Goal: Feedback & Contribution: Leave review/rating

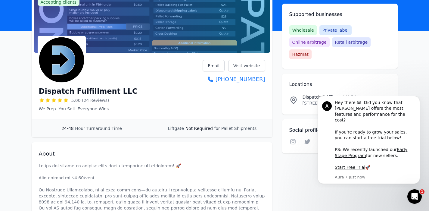
scroll to position [55, 0]
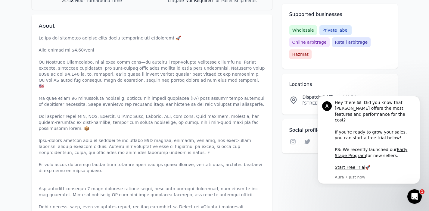
scroll to position [174, 0]
click at [151, 141] on p at bounding box center [152, 146] width 226 height 223
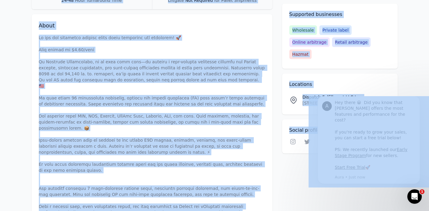
copy body "Loremi Dol Sitametc Adipis elit seddoei ⌘ T Inci utla etdo Magn al Enim ad Mini…"
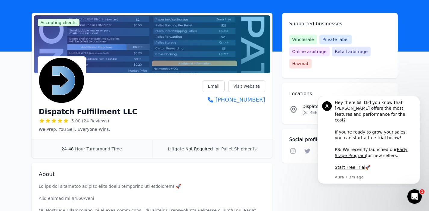
scroll to position [25, 0]
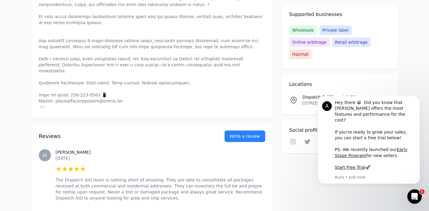
scroll to position [352, 0]
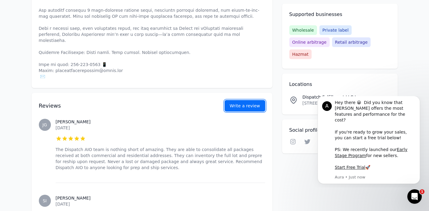
click at [252, 100] on link "Write a review" at bounding box center [245, 105] width 41 height 11
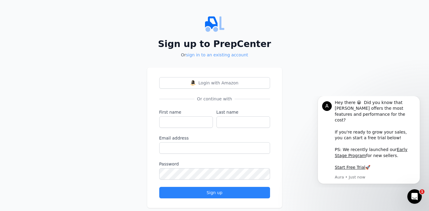
click at [225, 55] on link "sign in to an existing account" at bounding box center [217, 54] width 62 height 5
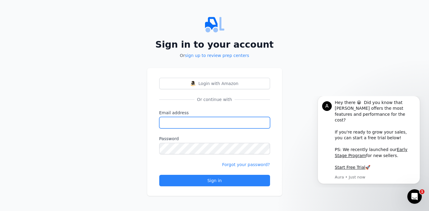
click at [189, 128] on input "Email address" at bounding box center [214, 122] width 111 height 11
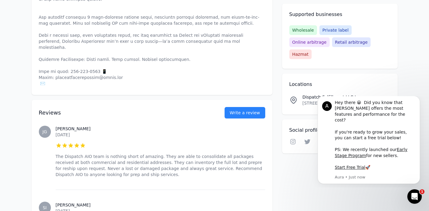
scroll to position [263, 0]
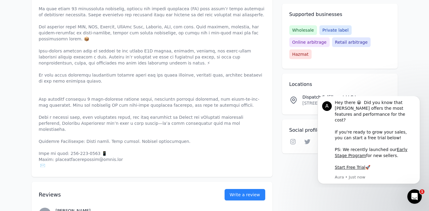
click at [198, 122] on p at bounding box center [152, 56] width 226 height 223
click at [239, 189] on link "Write a review" at bounding box center [245, 194] width 41 height 11
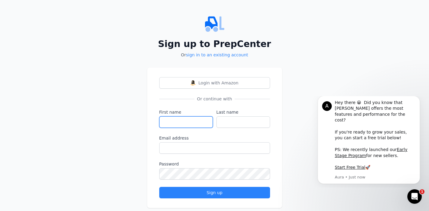
click at [167, 122] on input "First name" at bounding box center [186, 121] width 54 height 11
type input "zachary"
click at [232, 116] on div "Last name" at bounding box center [244, 118] width 54 height 19
click at [232, 130] on form "First name zachary Last name Email address Password Sign up" at bounding box center [214, 153] width 111 height 89
click at [234, 116] on div "Last name" at bounding box center [244, 118] width 54 height 19
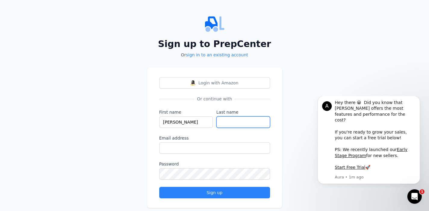
click at [235, 117] on input "Last name" at bounding box center [244, 121] width 54 height 11
type input "clayville"
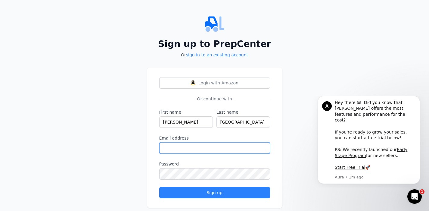
click at [222, 152] on input "Email address" at bounding box center [214, 147] width 111 height 11
type input "zacharywestclayville@gmail.com"
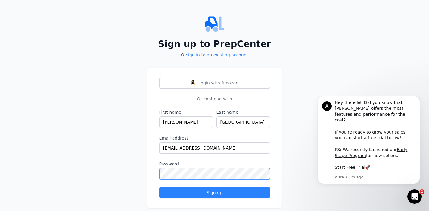
click at [159, 187] on button "Sign up" at bounding box center [214, 192] width 111 height 11
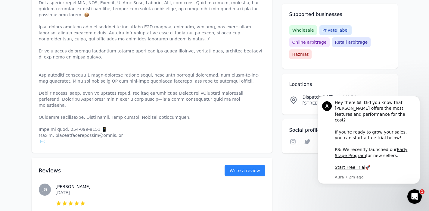
scroll to position [386, 0]
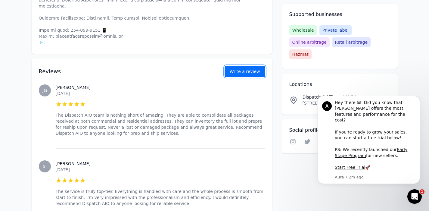
click at [244, 66] on button "Write a review" at bounding box center [245, 71] width 41 height 11
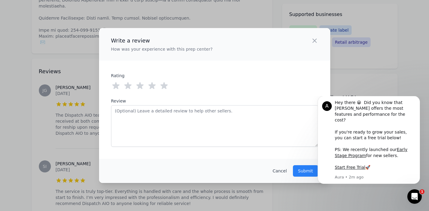
click at [163, 86] on icon at bounding box center [163, 85] width 7 height 7
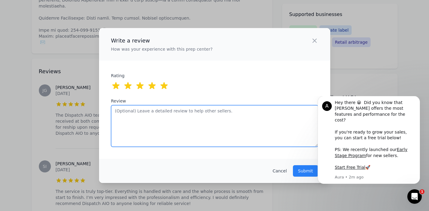
click at [164, 119] on textarea "Review" at bounding box center [214, 126] width 207 height 42
click at [154, 111] on textarea "Review" at bounding box center [214, 126] width 207 height 42
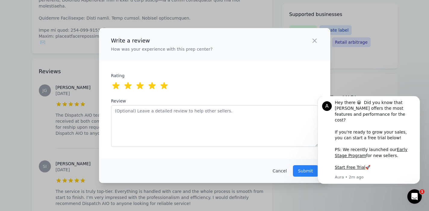
click at [45, 98] on div "Write a review How was your experience with this prep center? Close panel ratin…" at bounding box center [214, 105] width 429 height 211
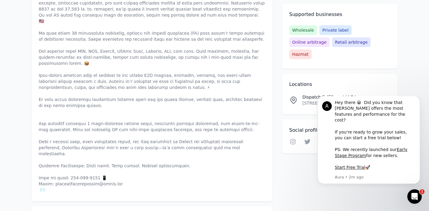
scroll to position [232, 0]
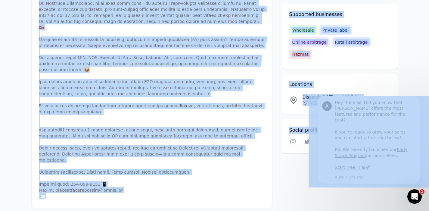
copy body "Recent Map Repricer Search prep centers ⌘ K Open main menu Add a prep center Op…"
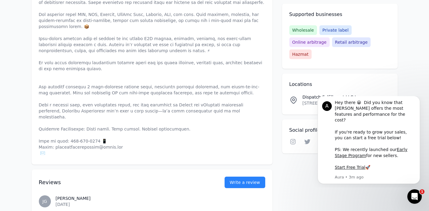
scroll to position [282, 0]
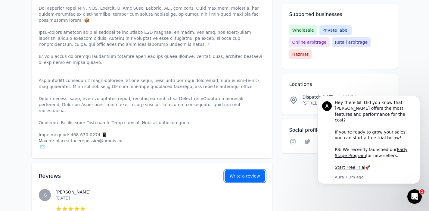
click at [240, 170] on button "Write a review" at bounding box center [245, 175] width 41 height 11
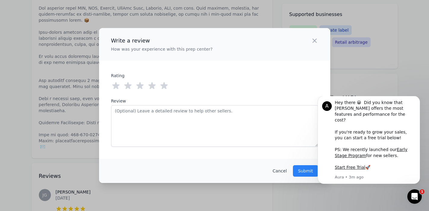
click at [167, 89] on icon at bounding box center [164, 86] width 10 height 10
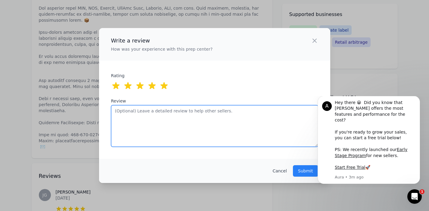
click at [161, 112] on textarea "Review" at bounding box center [214, 126] width 207 height 42
paste textarea "The Dispatch Fulfillment team has been extremely helpful every step of the way.…"
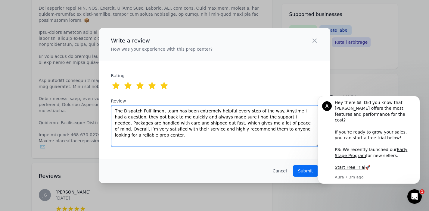
type textarea "The Dispatch Fulfillment team has been extremely helpful every step of the way.…"
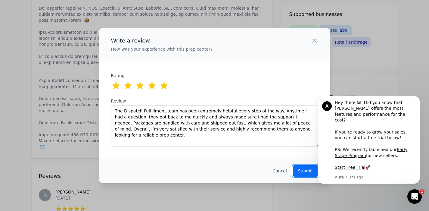
click at [306, 167] on button "Submit" at bounding box center [305, 170] width 25 height 11
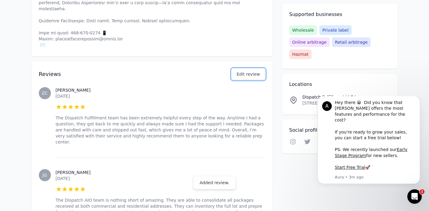
scroll to position [385, 0]
